Goal: Book appointment/travel/reservation

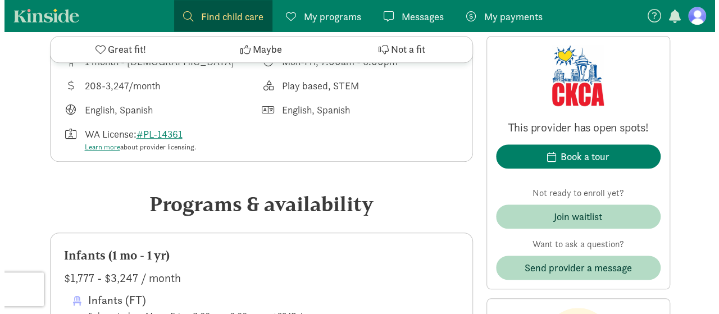
scroll to position [418, 0]
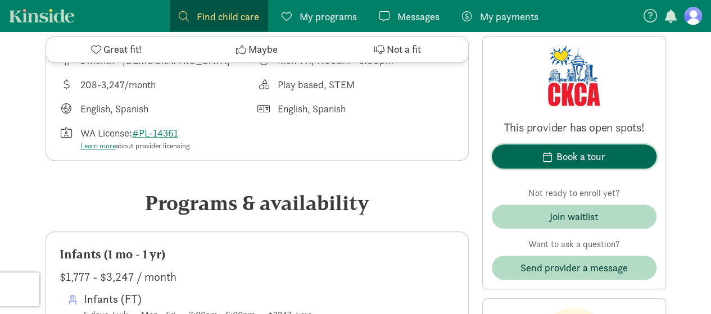
click at [564, 157] on div "Book a tour" at bounding box center [580, 156] width 49 height 15
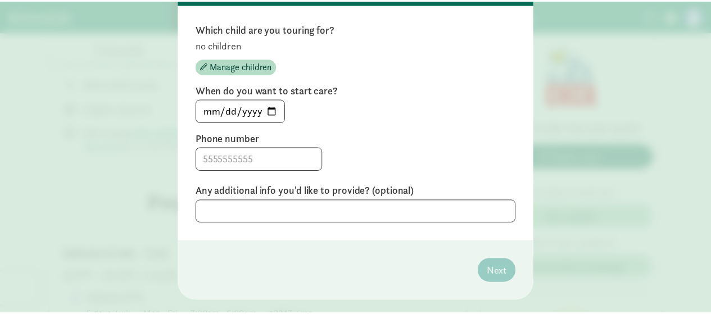
scroll to position [118, 0]
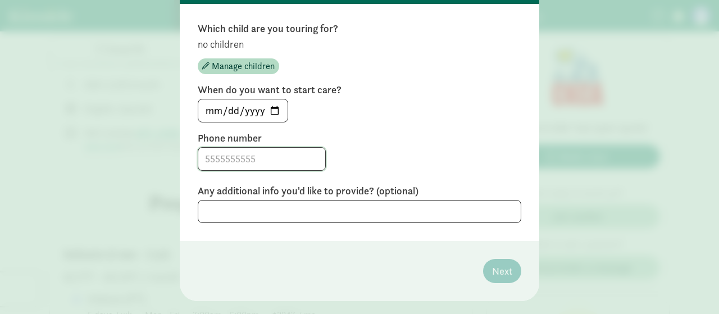
click at [280, 160] on input at bounding box center [261, 159] width 127 height 22
type input "3239040159"
click at [436, 208] on textarea at bounding box center [360, 211] width 324 height 23
click at [231, 62] on span "Manage children" at bounding box center [243, 66] width 63 height 13
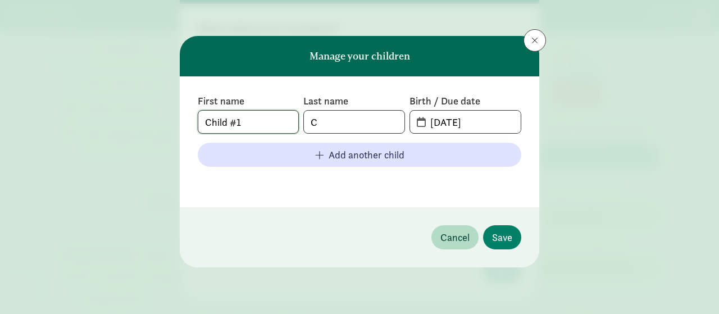
click at [257, 115] on input "Child #1" at bounding box center [248, 122] width 100 height 22
type input "C"
type input "Kaiden"
type input "[PERSON_NAME]"
type input "[DATE]"
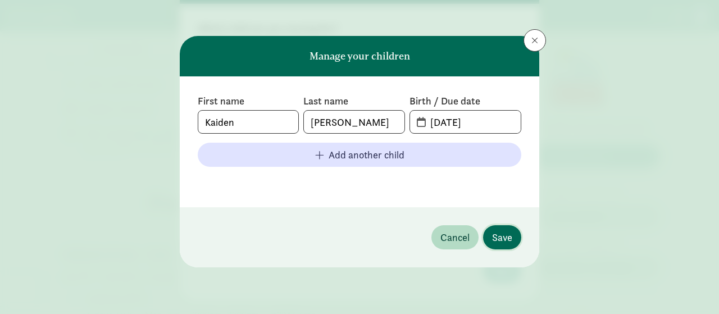
click at [509, 245] on button "Save" at bounding box center [502, 237] width 38 height 24
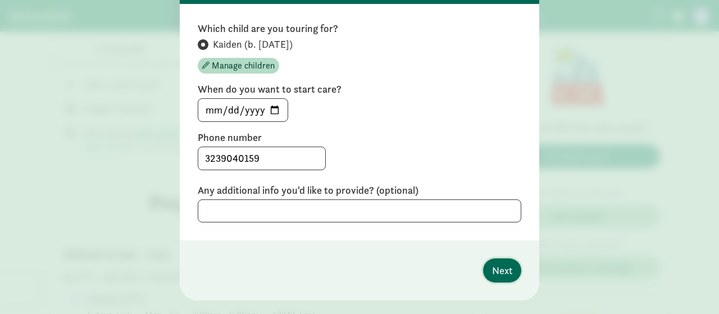
click at [501, 270] on span "Next" at bounding box center [502, 270] width 20 height 15
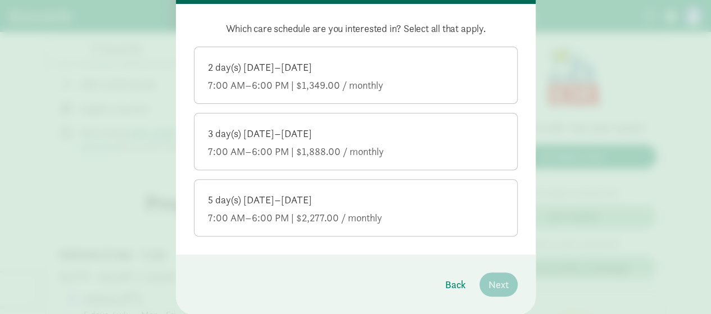
click at [447, 212] on div "7:00 AM–6:00 PM | $2,277.00 / monthly" at bounding box center [356, 217] width 296 height 13
click at [0, 0] on input "5 day(s) [DATE]–[DATE] 7:00 AM–6:00 PM | $2,277.00 / monthly" at bounding box center [0, 0] width 0 height 0
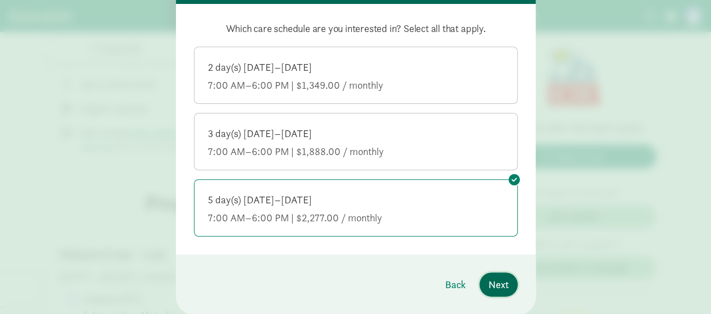
click at [498, 289] on span "Next" at bounding box center [498, 284] width 20 height 15
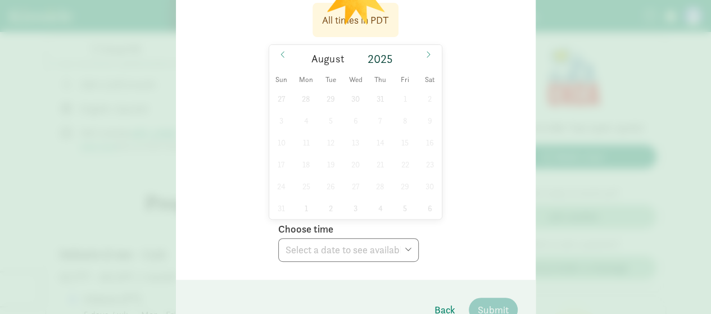
scroll to position [167, 0]
click at [425, 56] on icon at bounding box center [428, 53] width 7 height 8
click at [279, 51] on icon at bounding box center [282, 53] width 7 height 8
